Goal: Book appointment/travel/reservation

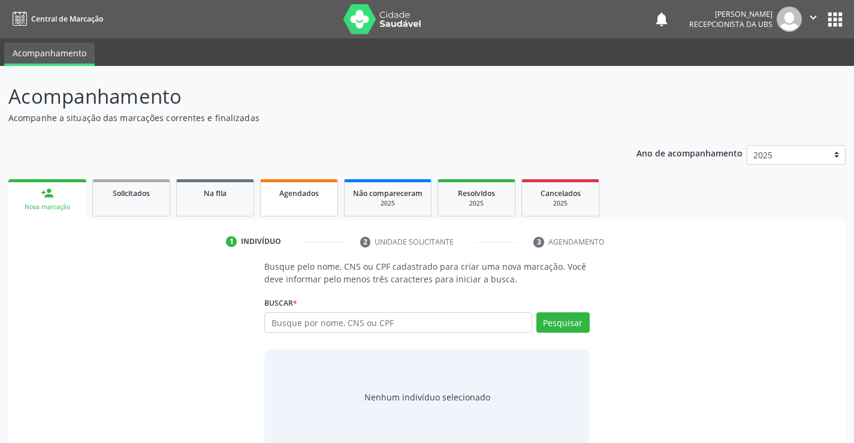
click at [309, 200] on link "Agendados" at bounding box center [299, 197] width 78 height 37
select select "9"
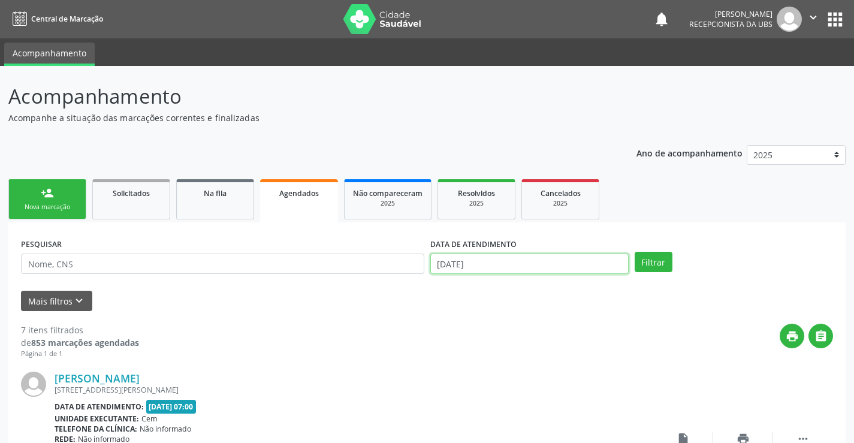
click at [493, 263] on input "[DATE]" at bounding box center [529, 264] width 198 height 20
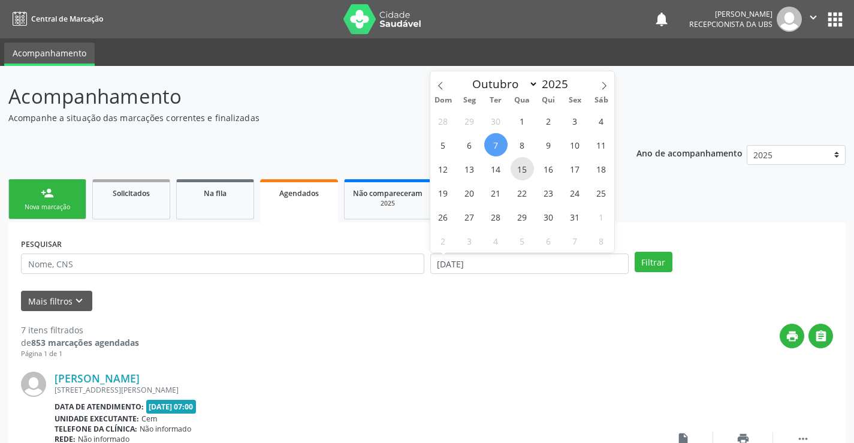
click at [524, 168] on span "15" at bounding box center [522, 168] width 23 height 23
type input "[DATE]"
click at [524, 168] on span "15" at bounding box center [522, 168] width 23 height 23
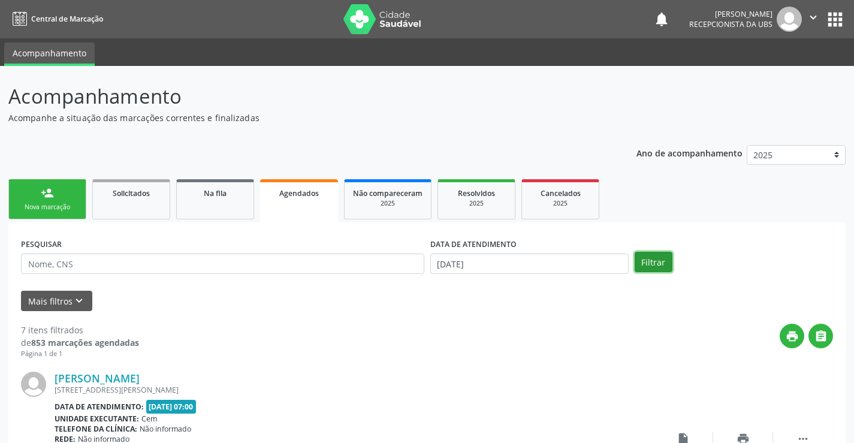
click at [659, 263] on button "Filtrar" at bounding box center [654, 262] width 38 height 20
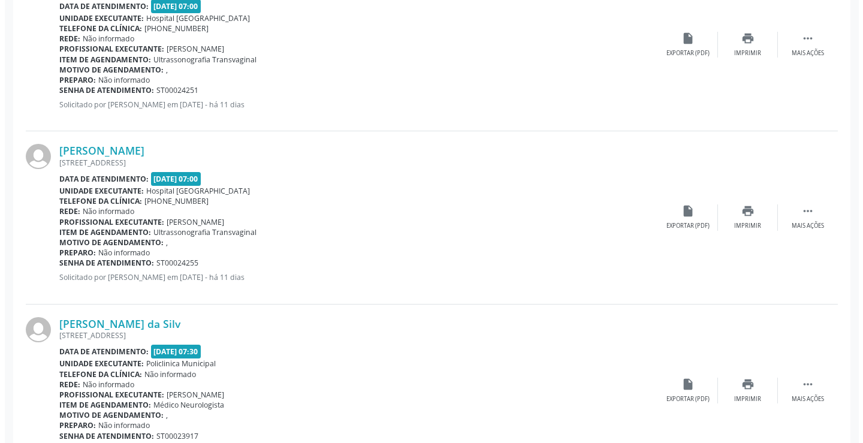
scroll to position [420, 0]
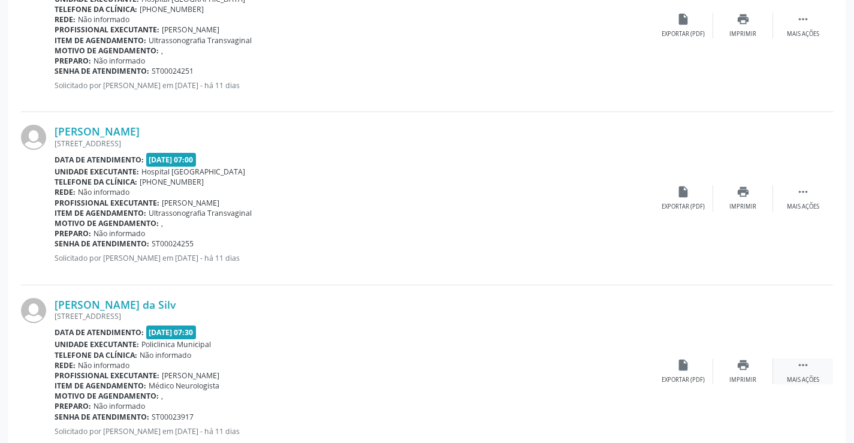
click at [803, 363] on icon "" at bounding box center [803, 364] width 13 height 13
click at [681, 366] on icon "cancel" at bounding box center [683, 364] width 13 height 13
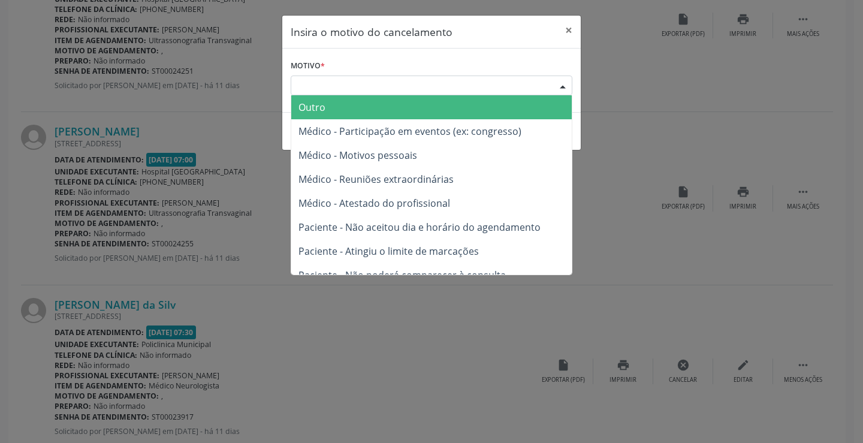
click at [347, 77] on div "Escolha o motivo" at bounding box center [432, 86] width 282 height 20
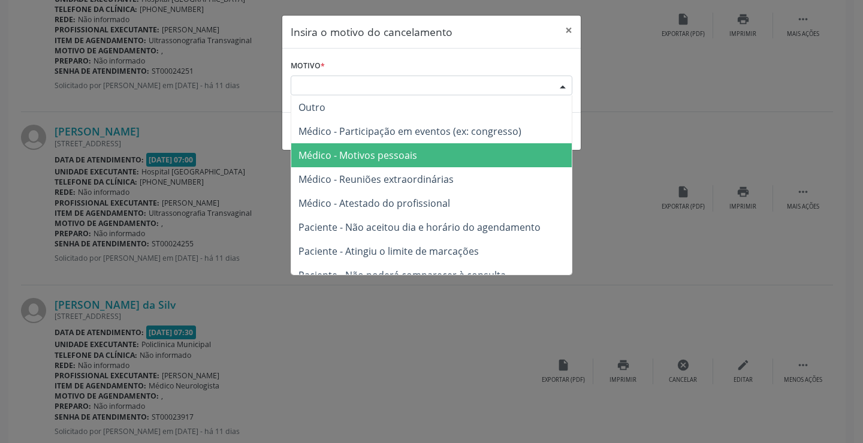
click at [354, 156] on span "Médico - Motivos pessoais" at bounding box center [357, 155] width 119 height 13
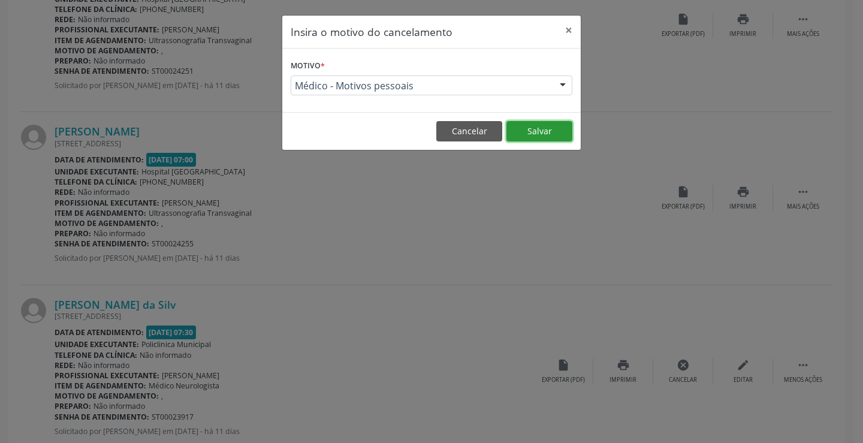
click at [533, 129] on button "Salvar" at bounding box center [539, 131] width 66 height 20
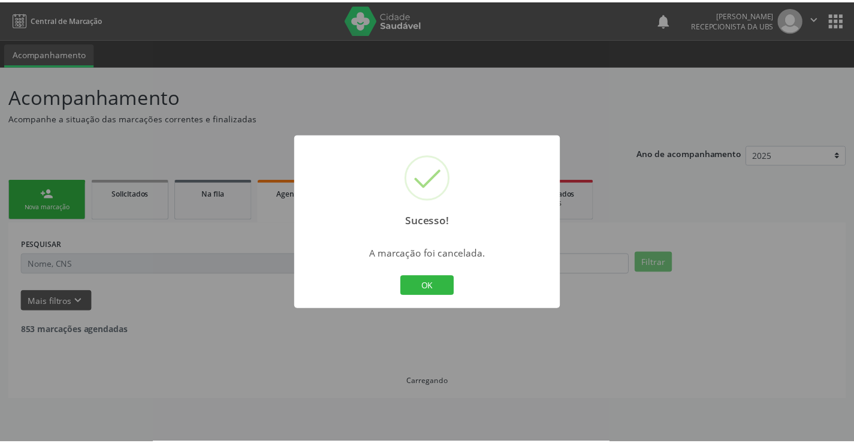
scroll to position [0, 0]
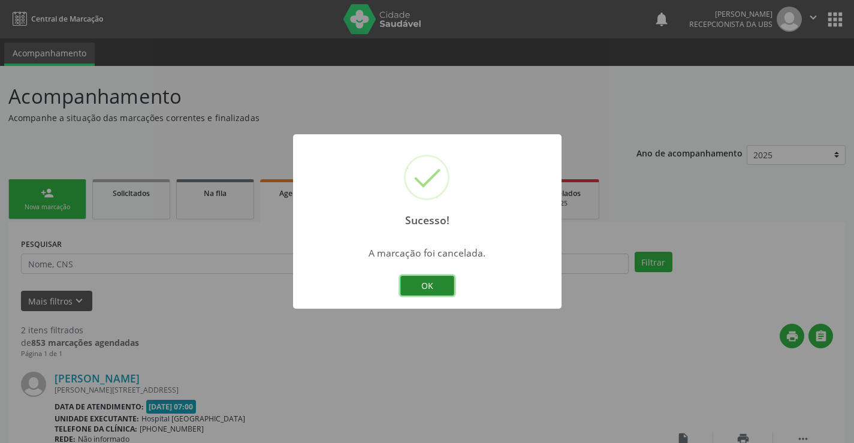
click at [436, 285] on button "OK" at bounding box center [427, 286] width 54 height 20
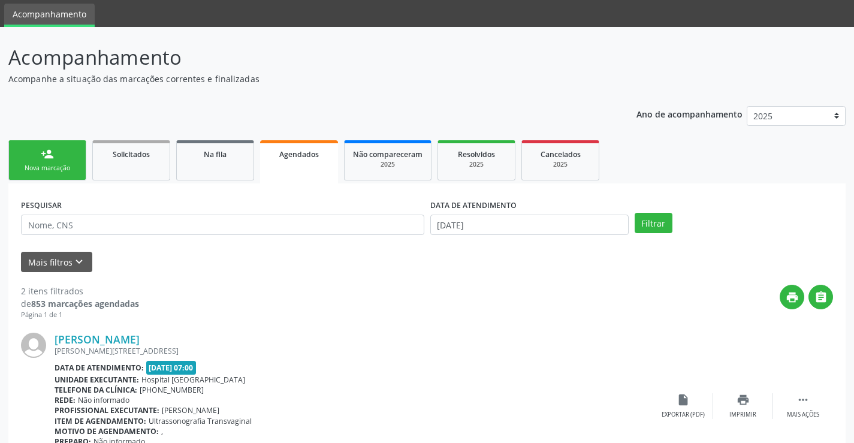
scroll to position [60, 0]
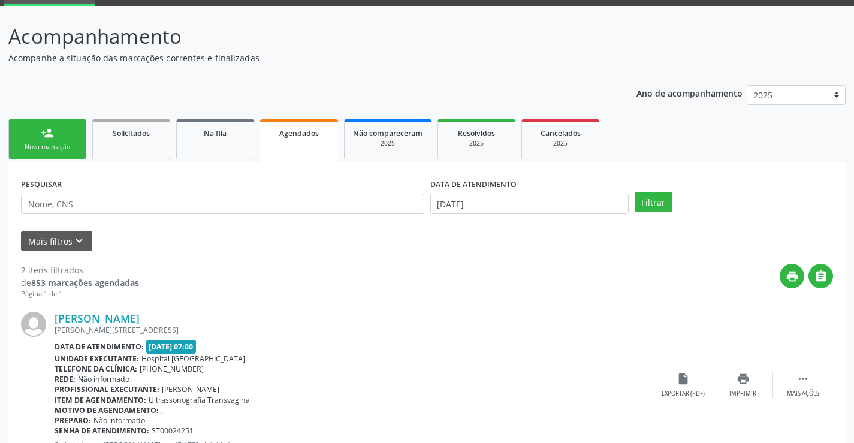
click at [48, 133] on div "person_add" at bounding box center [47, 132] width 13 height 13
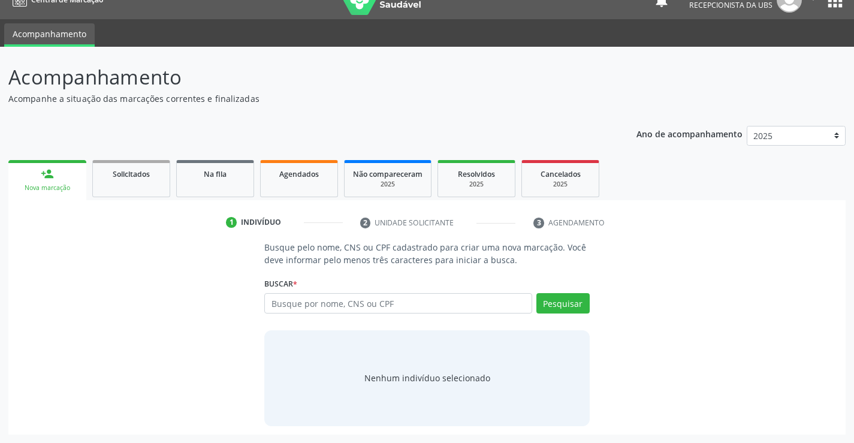
scroll to position [19, 0]
click at [297, 301] on input "text" at bounding box center [397, 303] width 267 height 20
type input "702803133771063"
click at [562, 302] on button "Pesquisar" at bounding box center [562, 303] width 53 height 20
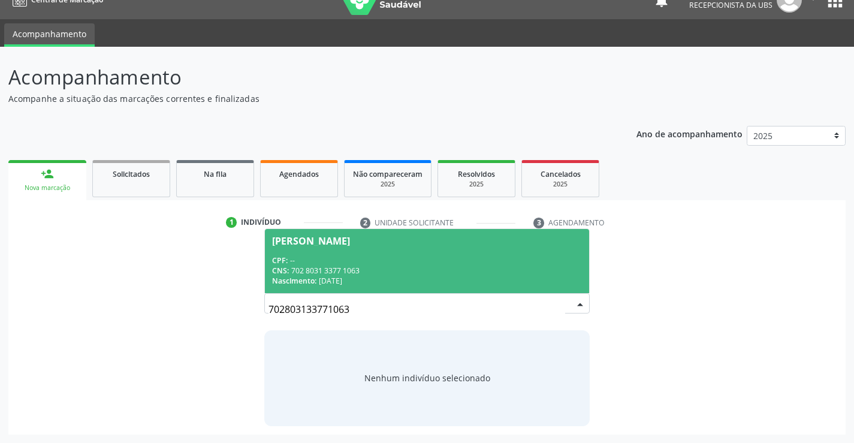
click at [306, 261] on div "CPF: --" at bounding box center [426, 260] width 309 height 10
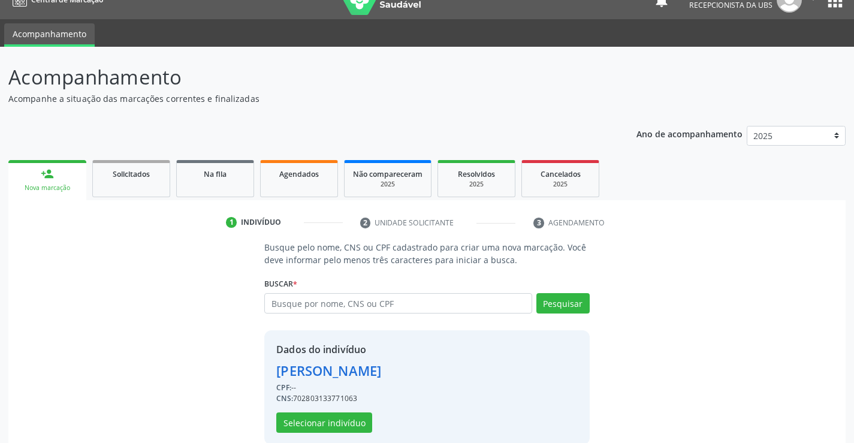
scroll to position [38, 0]
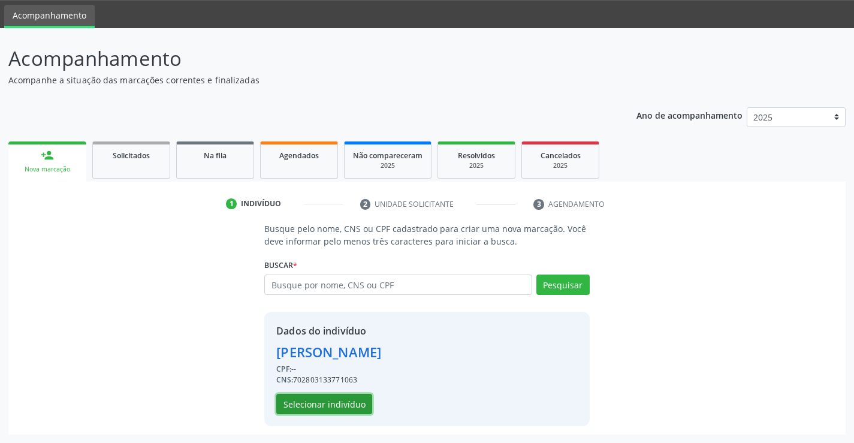
click at [333, 406] on button "Selecionar indivíduo" at bounding box center [324, 404] width 96 height 20
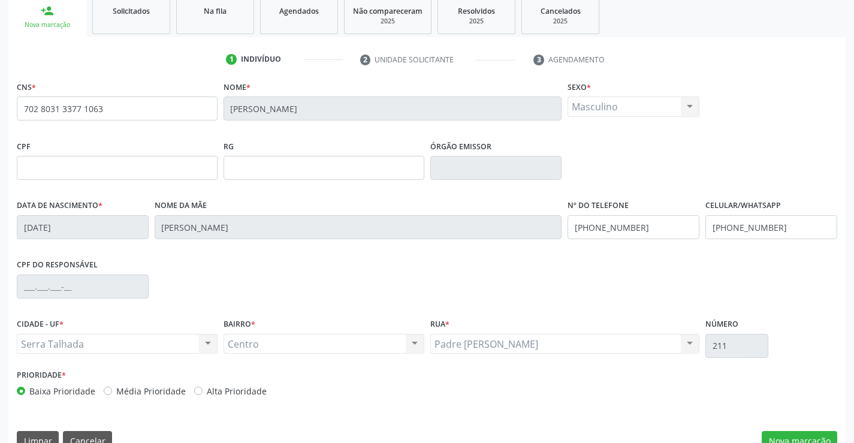
scroll to position [207, 0]
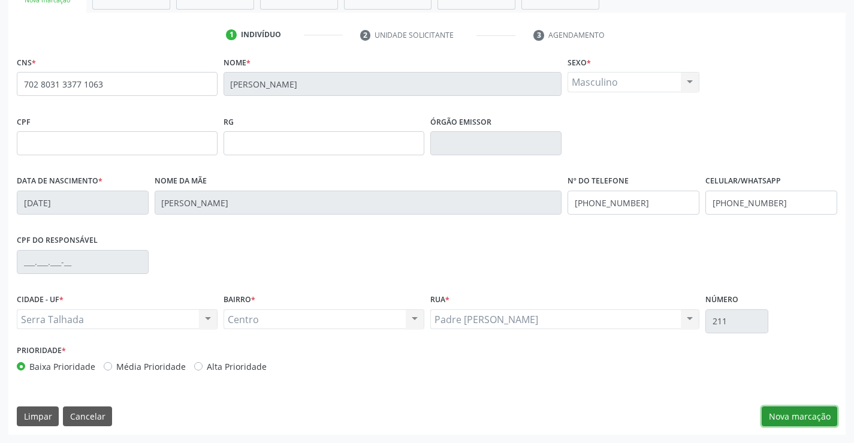
click at [797, 421] on button "Nova marcação" at bounding box center [800, 416] width 76 height 20
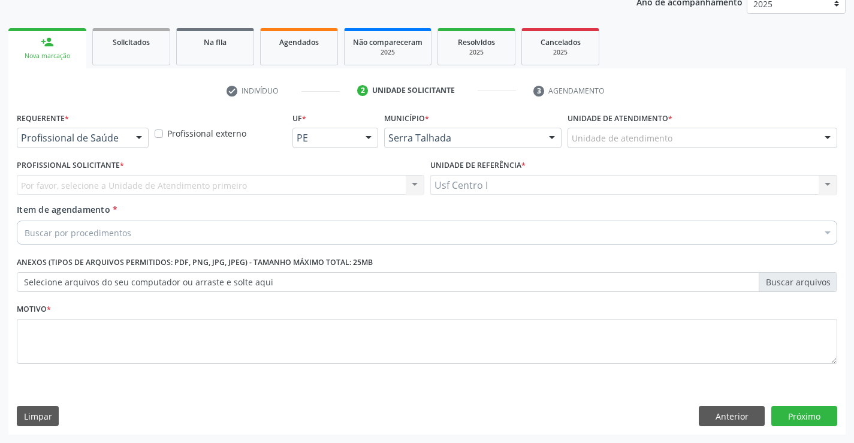
scroll to position [151, 0]
click at [128, 135] on div "Profissional de Saúde Profissional de Saúde Paciente Nenhum resultado encontrad…" at bounding box center [83, 138] width 132 height 20
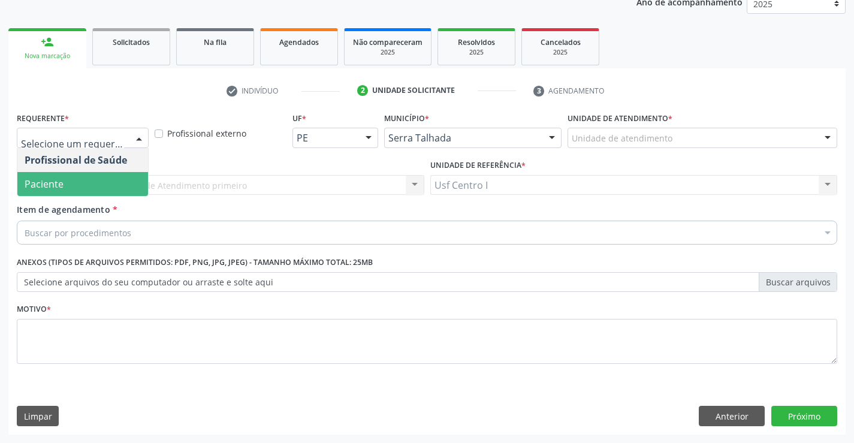
click at [101, 184] on span "Paciente" at bounding box center [82, 184] width 131 height 24
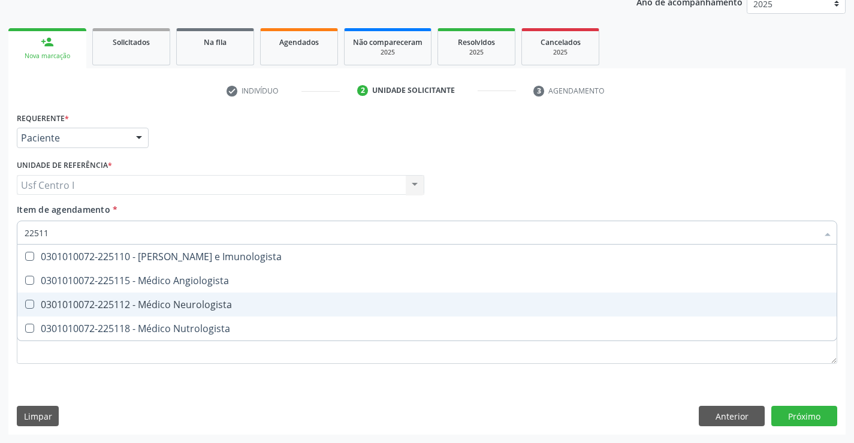
type input "225112"
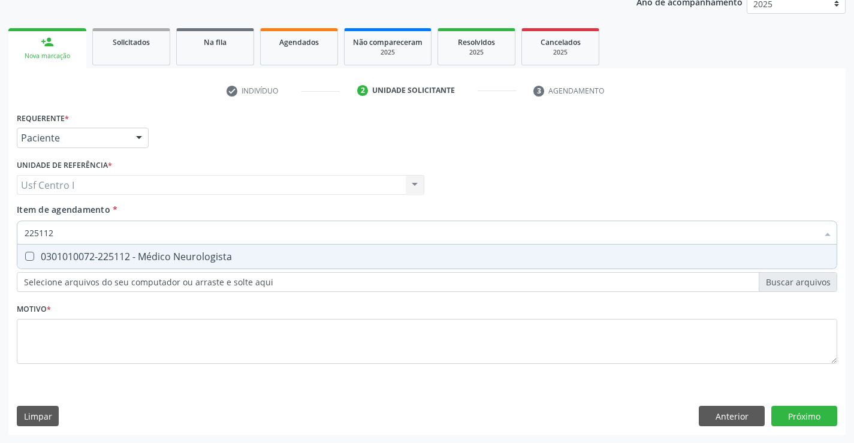
click at [29, 258] on Neurologista at bounding box center [29, 256] width 9 height 9
click at [25, 258] on Neurologista "checkbox" at bounding box center [21, 256] width 8 height 8
checkbox Neurologista "true"
click at [29, 337] on div "Requerente * Paciente Profissional de Saúde Paciente Nenhum resultado encontrad…" at bounding box center [427, 245] width 821 height 272
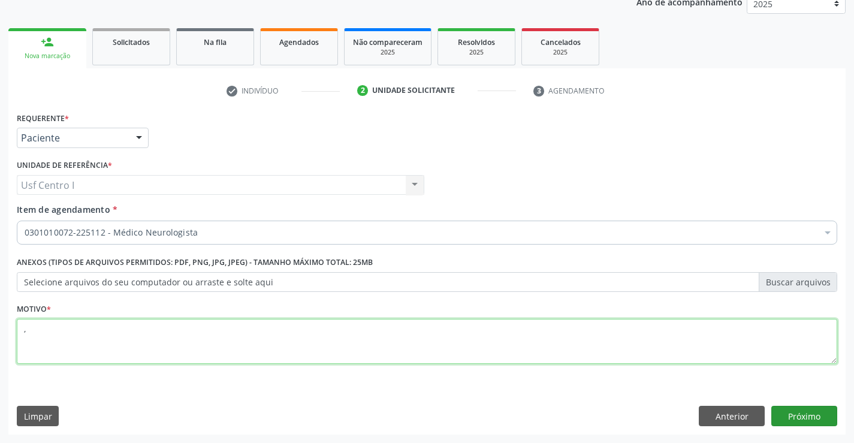
type textarea ","
click at [790, 417] on button "Próximo" at bounding box center [804, 416] width 66 height 20
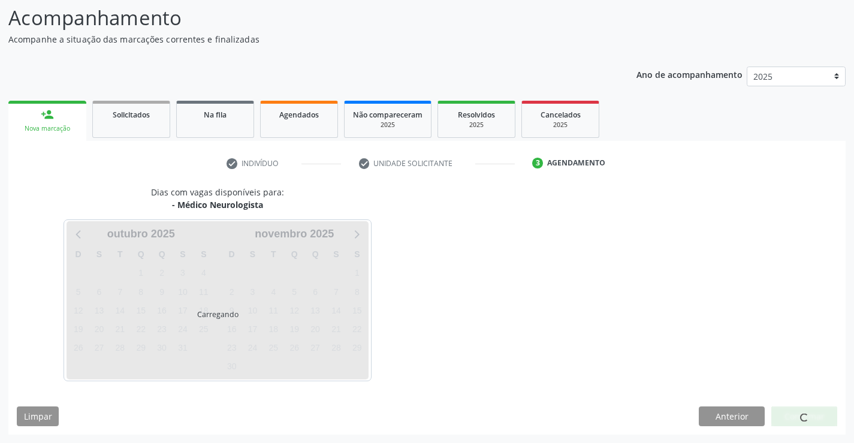
scroll to position [79, 0]
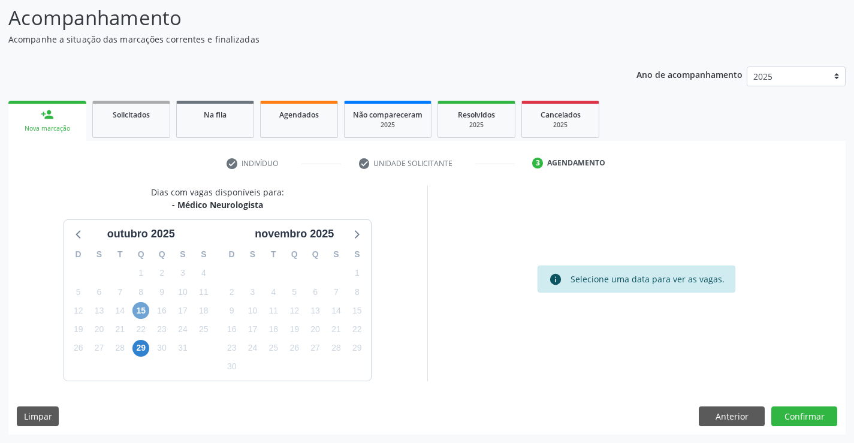
click at [141, 310] on span "15" at bounding box center [140, 310] width 17 height 17
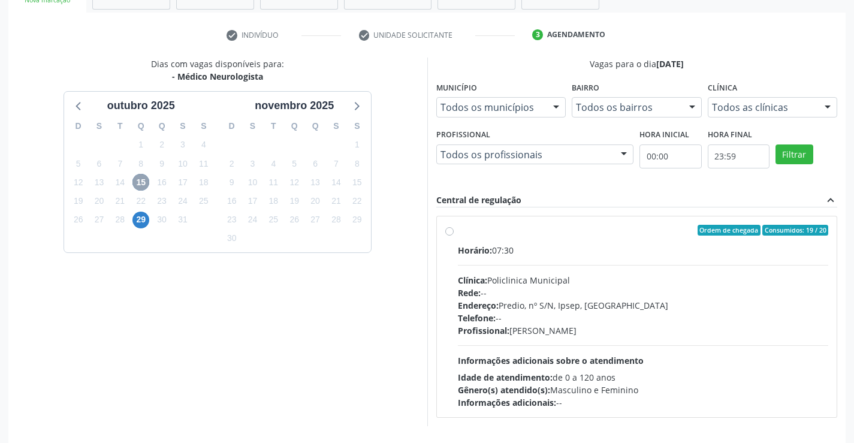
scroll to position [223, 0]
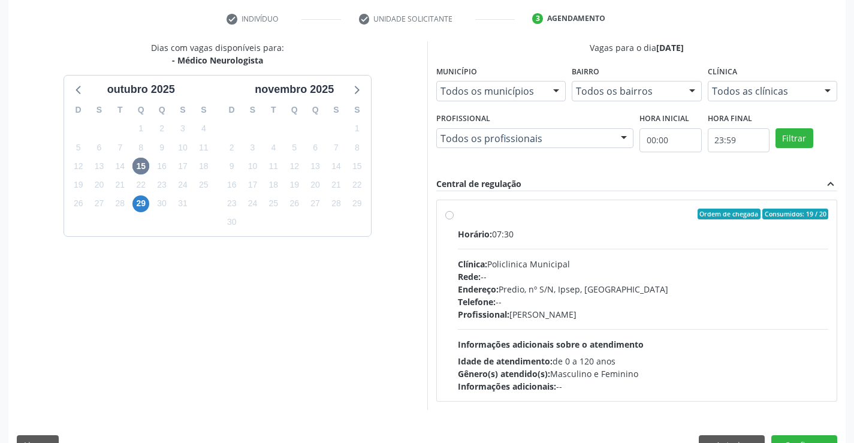
click at [458, 215] on label "Ordem de chegada Consumidos: 19 / 20 Horário: 07:30 Clínica: Policlinica Munici…" at bounding box center [643, 301] width 371 height 184
click at [451, 215] on input "Ordem de chegada Consumidos: 19 / 20 Horário: 07:30 Clínica: Policlinica Munici…" at bounding box center [449, 214] width 8 height 11
radio input "true"
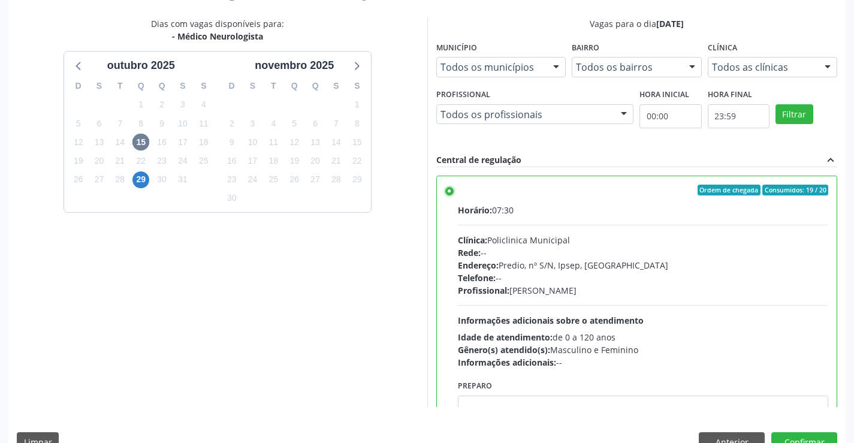
scroll to position [273, 0]
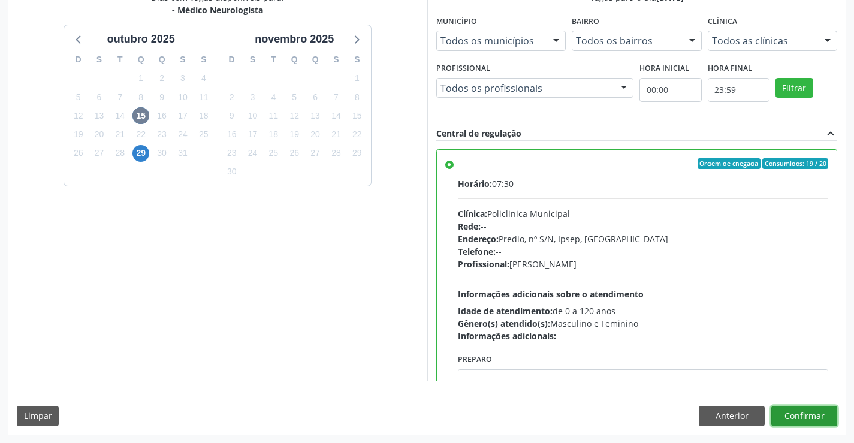
click at [800, 415] on button "Confirmar" at bounding box center [804, 416] width 66 height 20
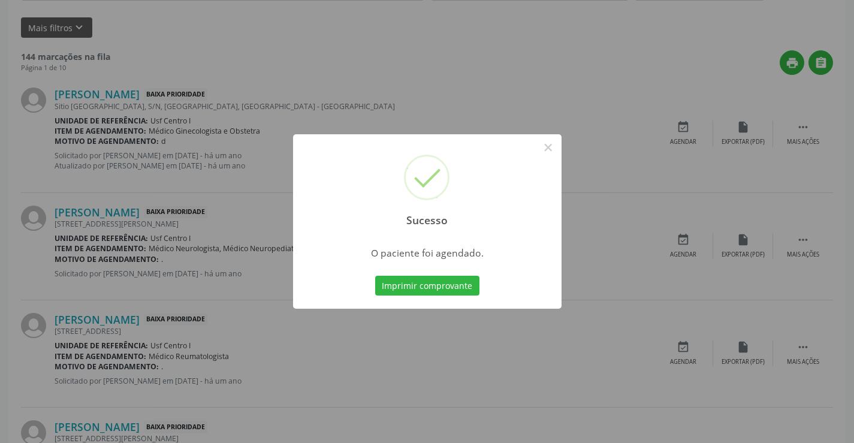
scroll to position [0, 0]
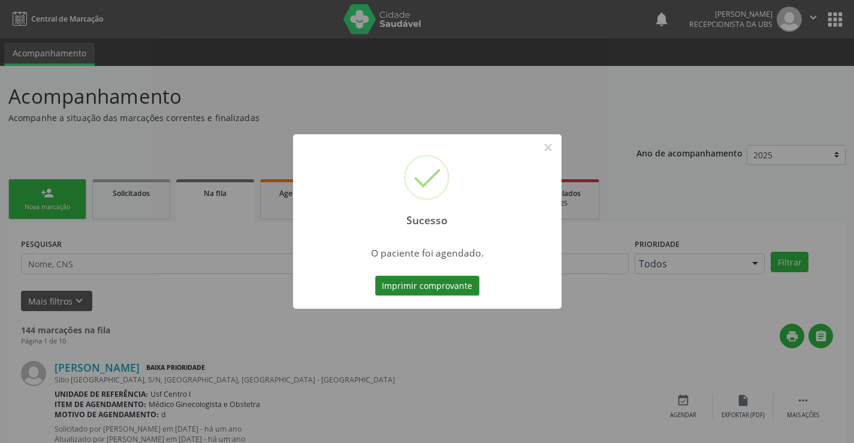
click at [445, 286] on button "Imprimir comprovante" at bounding box center [427, 286] width 104 height 20
